Goal: Task Accomplishment & Management: Manage account settings

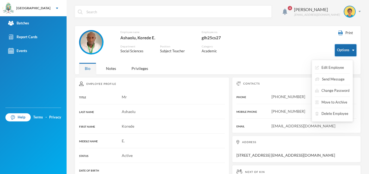
click at [348, 51] on button "Options" at bounding box center [346, 50] width 22 height 12
click at [343, 91] on button "Change Password" at bounding box center [332, 91] width 35 height 10
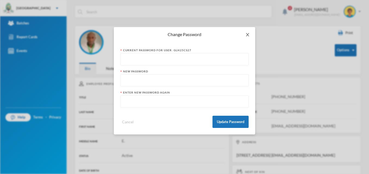
click at [246, 34] on icon "icon: close" at bounding box center [247, 35] width 4 height 4
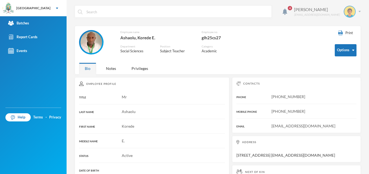
click at [358, 12] on img at bounding box center [359, 11] width 2 height 1
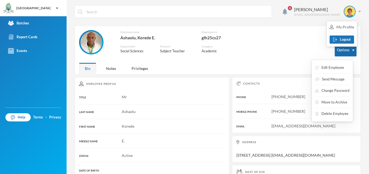
click at [348, 49] on button "Options" at bounding box center [346, 50] width 22 height 12
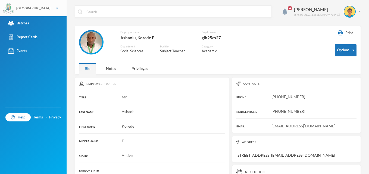
click at [45, 10] on div "[GEOGRAPHIC_DATA]" at bounding box center [33, 8] width 67 height 16
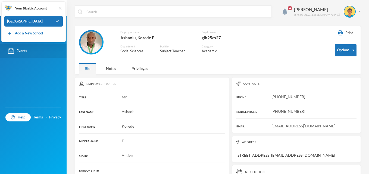
click at [50, 58] on link "Events" at bounding box center [33, 51] width 67 height 14
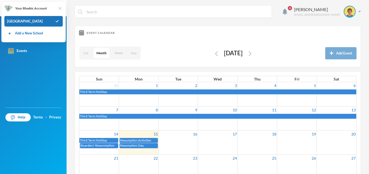
click at [60, 10] on img at bounding box center [59, 8] width 5 height 5
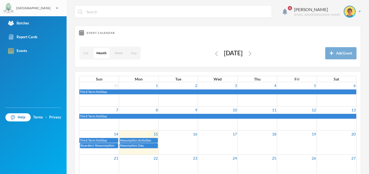
click at [60, 10] on div "[GEOGRAPHIC_DATA]" at bounding box center [33, 8] width 67 height 16
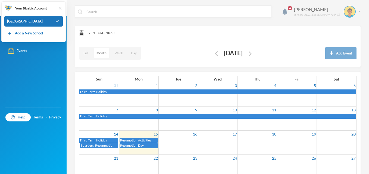
click at [355, 10] on div "Ashaolu Korede [EMAIL_ADDRESS][DOMAIN_NAME]" at bounding box center [325, 12] width 71 height 12
click at [31, 36] on link "Add a New School" at bounding box center [25, 33] width 36 height 5
click at [318, 11] on div "[PERSON_NAME]" at bounding box center [317, 9] width 46 height 7
click at [334, 28] on div "My Profile" at bounding box center [341, 27] width 24 height 6
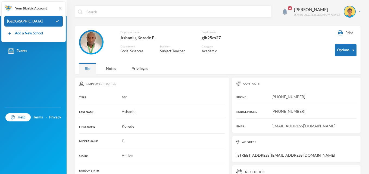
click at [219, 127] on div "Korede" at bounding box center [152, 127] width 146 height 6
click at [290, 9] on span "4" at bounding box center [289, 8] width 9 height 9
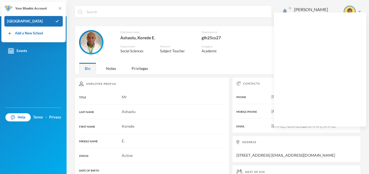
click at [260, 48] on div "Employee name [GEOGRAPHIC_DATA], [PERSON_NAME] Employee no. glh25cs27 Departmen…" at bounding box center [202, 45] width 247 height 30
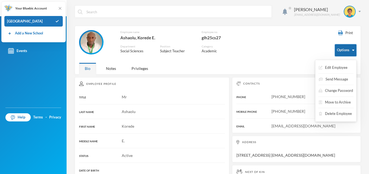
click at [346, 52] on button "Options" at bounding box center [346, 50] width 22 height 12
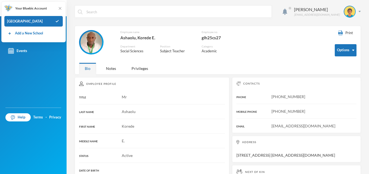
click at [276, 57] on div "Employee name [GEOGRAPHIC_DATA], [PERSON_NAME] Employee no. glh25cs27 Departmen…" at bounding box center [202, 45] width 247 height 30
click at [347, 14] on img at bounding box center [349, 11] width 11 height 11
click at [348, 41] on button "Logout" at bounding box center [341, 40] width 24 height 8
